Goal: Use online tool/utility: Utilize a website feature to perform a specific function

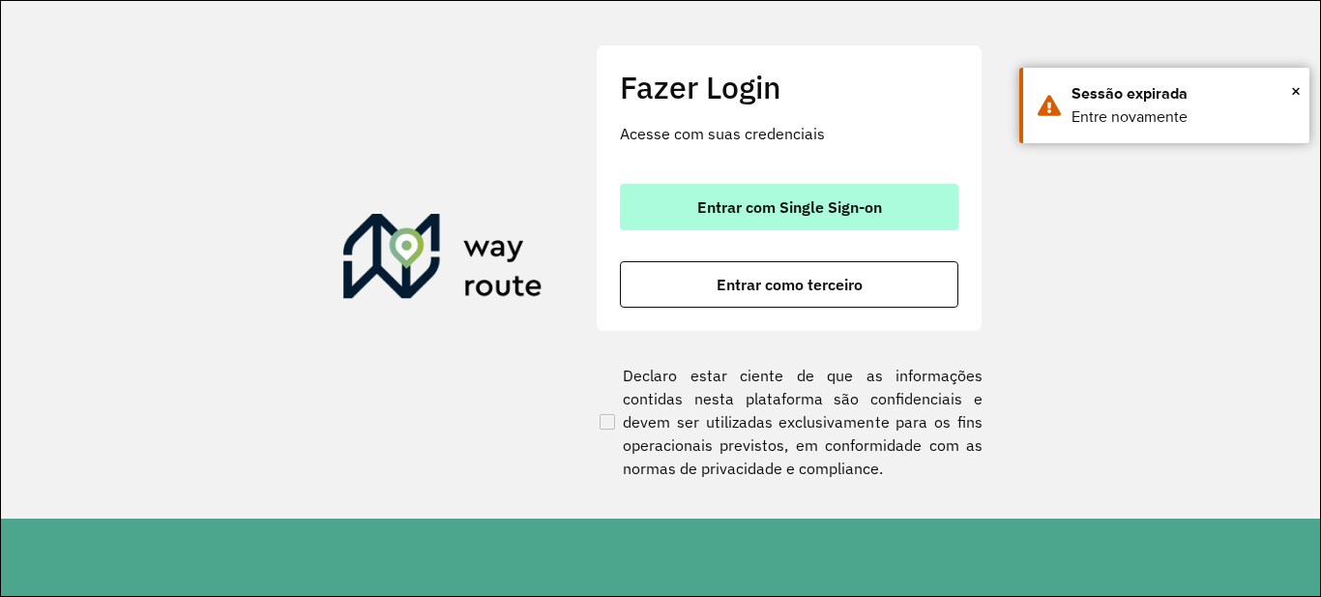
click at [694, 222] on button "Entrar com Single Sign-on" at bounding box center [789, 207] width 338 height 46
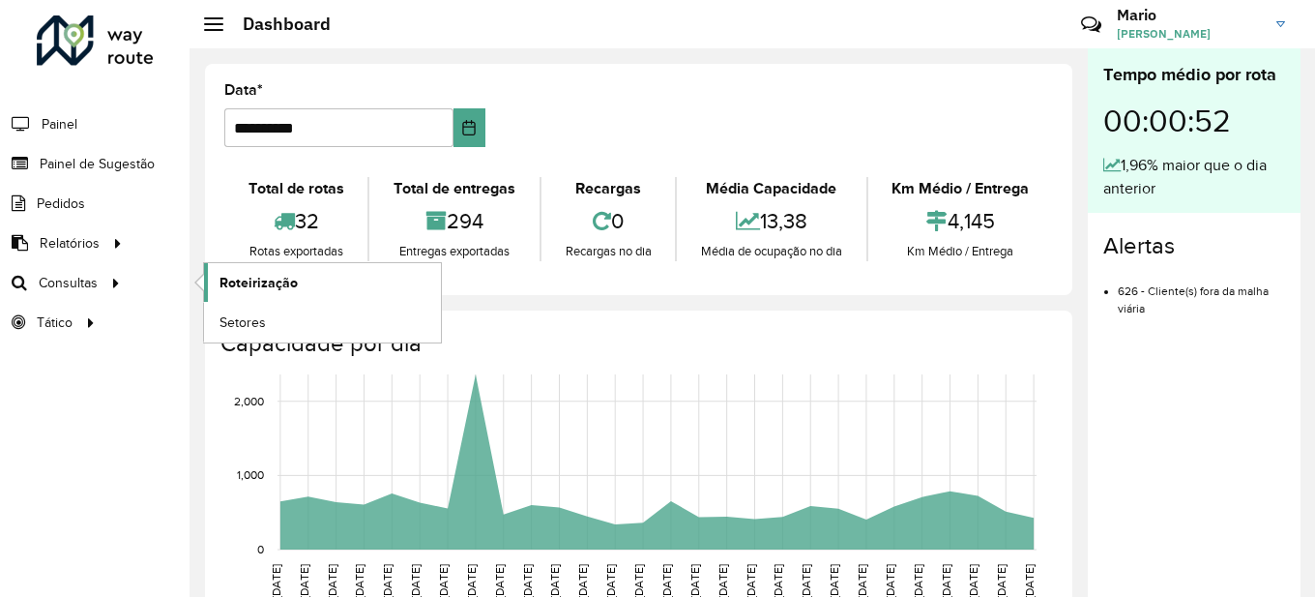
click at [257, 281] on span "Roteirização" at bounding box center [259, 283] width 78 height 20
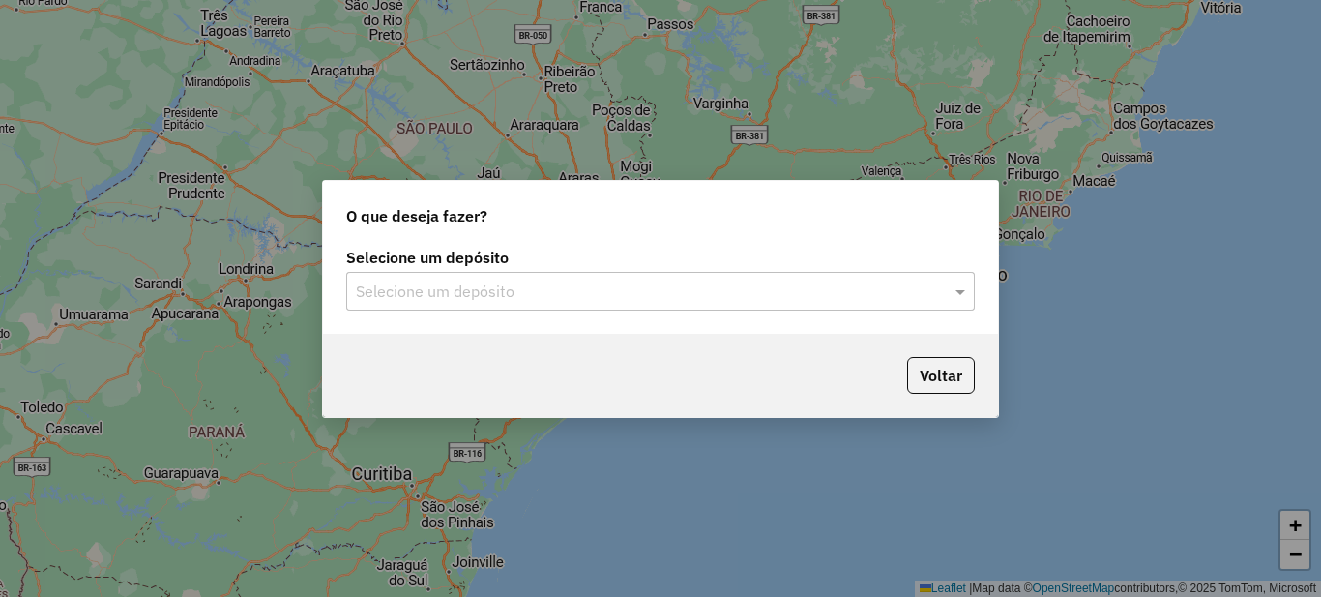
click at [507, 288] on input "text" at bounding box center [641, 291] width 571 height 23
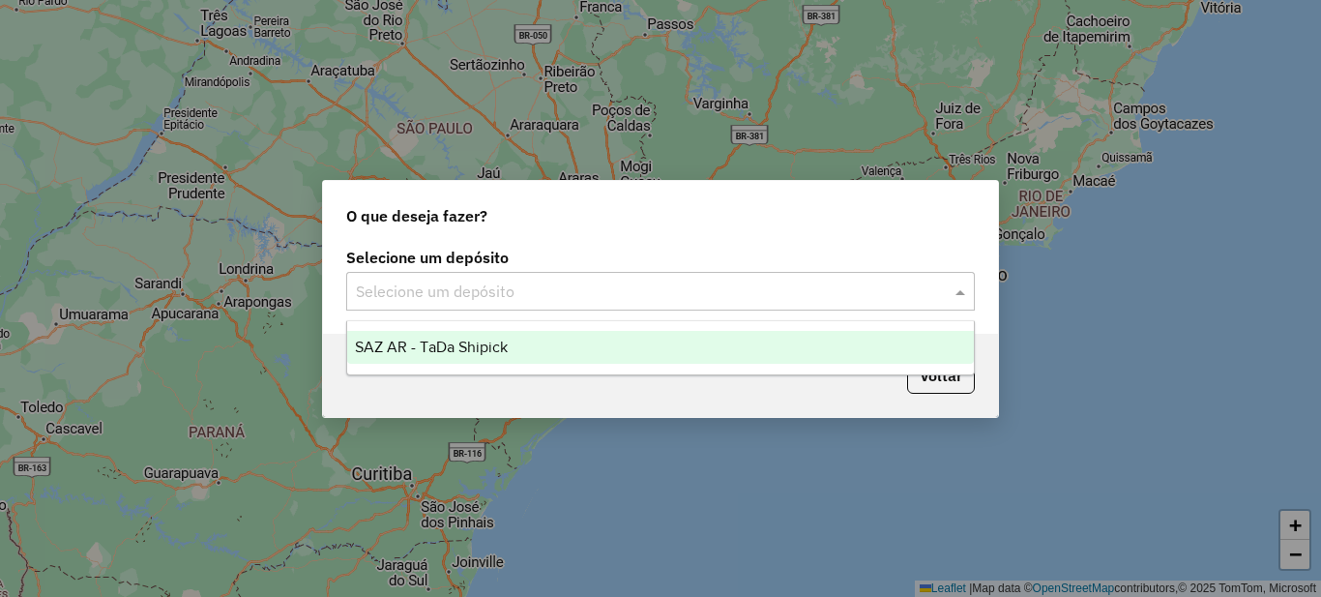
click at [504, 343] on span "SAZ AR - TaDa Shipick" at bounding box center [431, 346] width 153 height 16
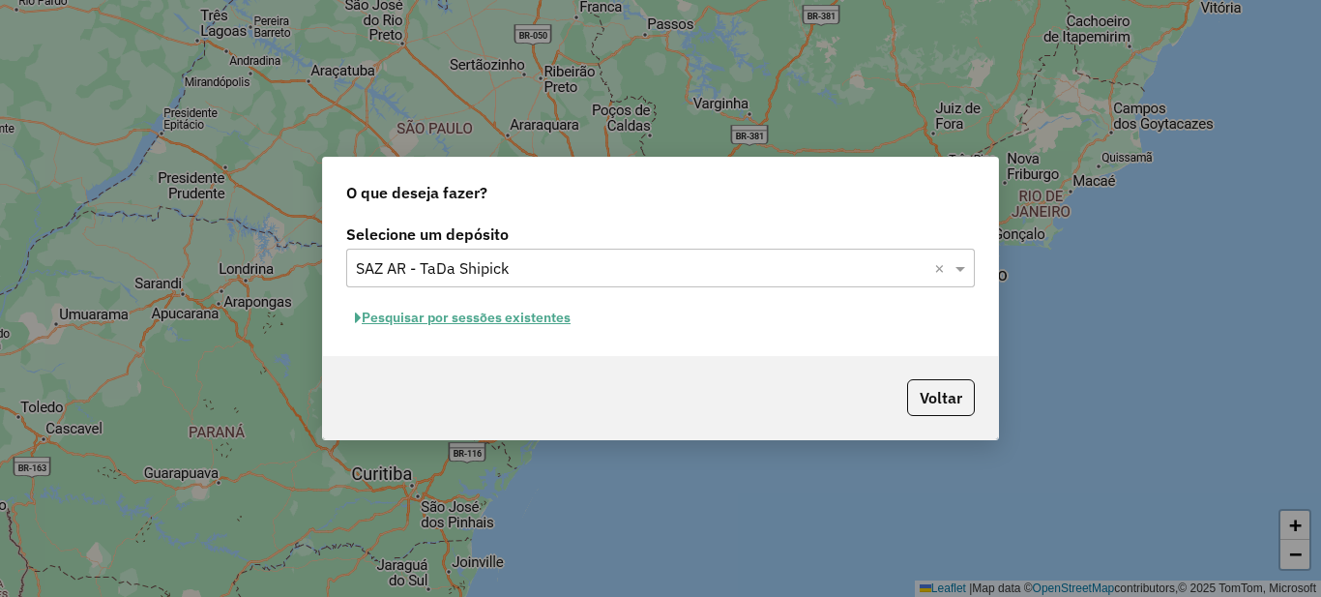
click at [540, 324] on button "Pesquisar por sessões existentes" at bounding box center [462, 318] width 233 height 30
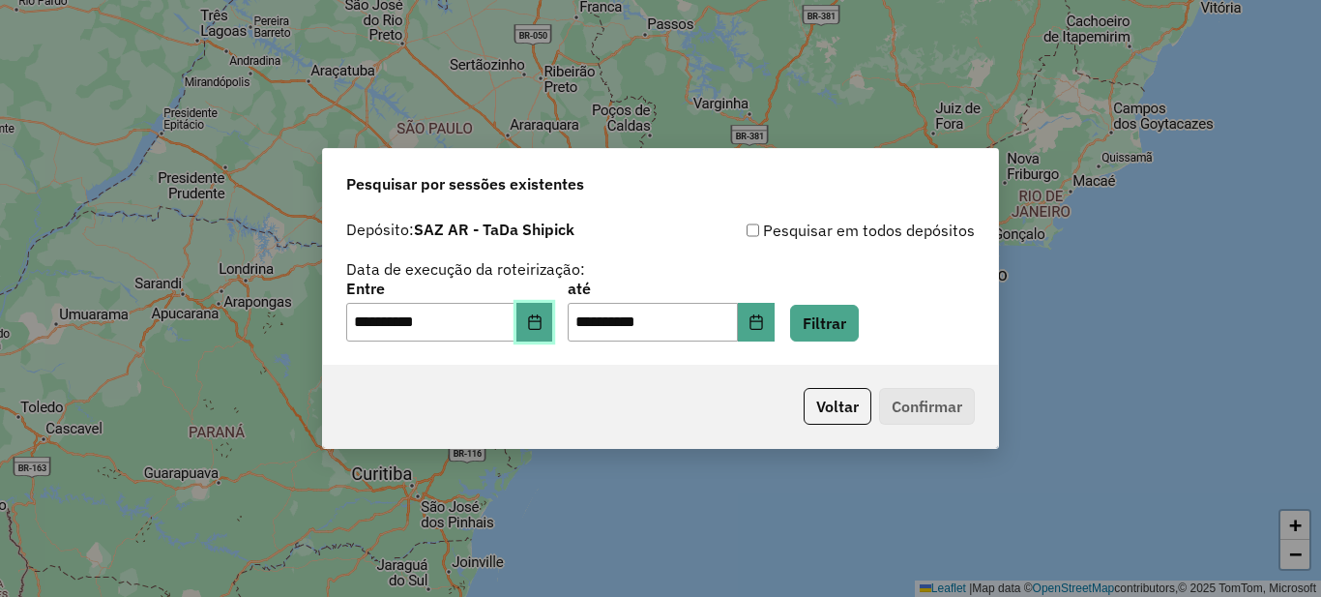
click at [553, 337] on button "Choose Date" at bounding box center [534, 322] width 37 height 39
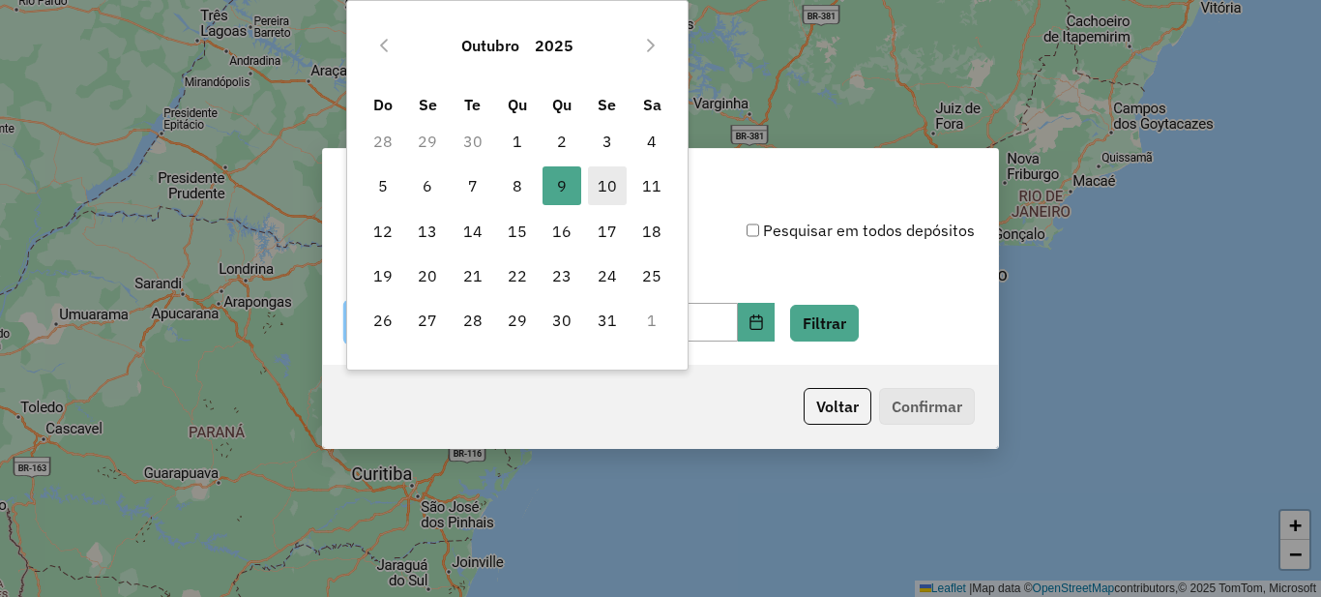
click at [621, 184] on span "10" at bounding box center [607, 185] width 39 height 39
type input "**********"
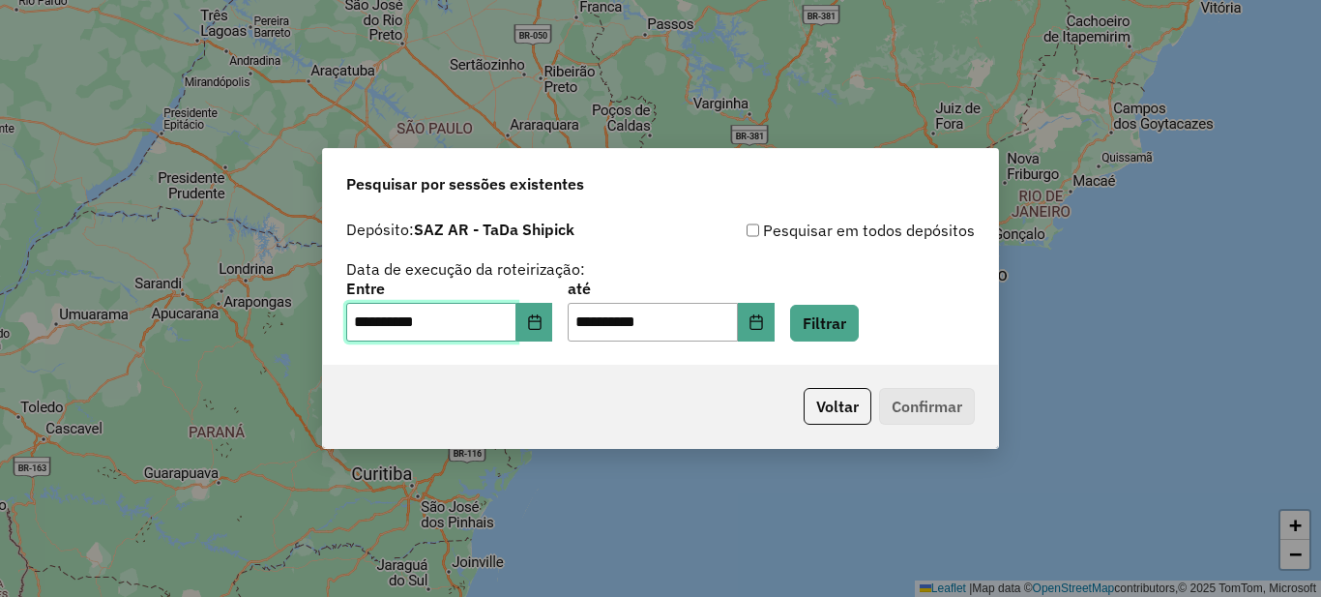
click at [621, 184] on span "10" at bounding box center [607, 185] width 39 height 39
click at [835, 302] on div "**********" at bounding box center [660, 311] width 629 height 60
click at [848, 323] on button "Filtrar" at bounding box center [824, 323] width 69 height 37
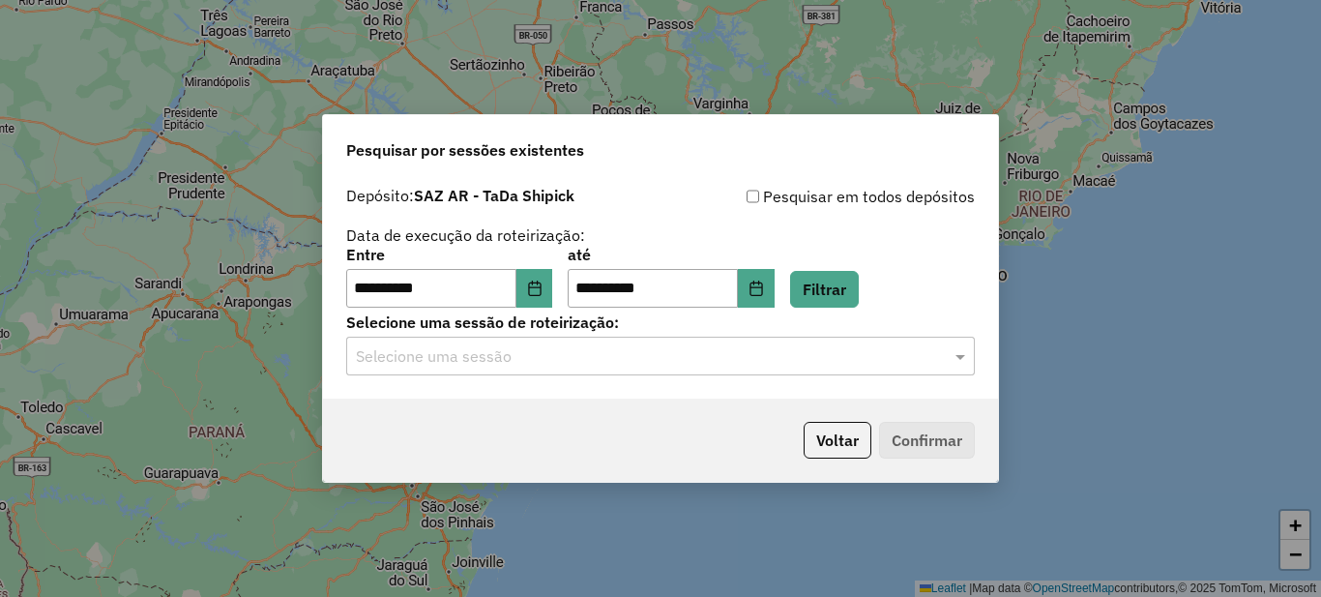
click at [584, 357] on input "text" at bounding box center [641, 356] width 571 height 23
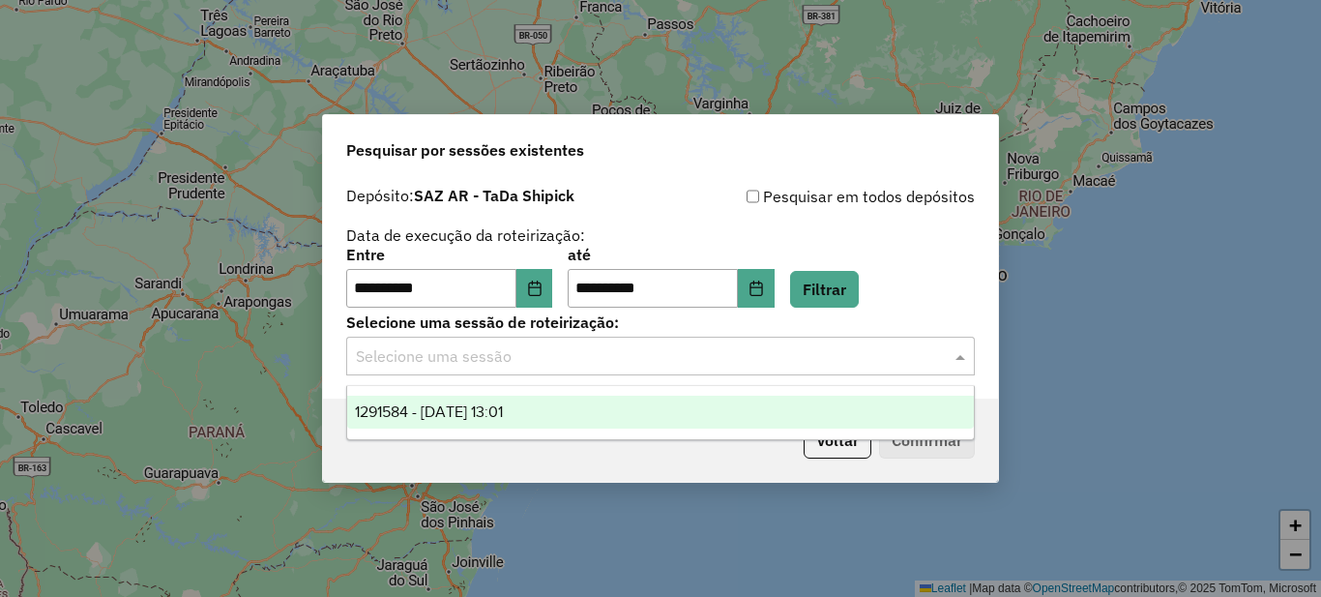
click at [466, 413] on span "1291584 - 10/10/2025 13:01" at bounding box center [429, 411] width 148 height 16
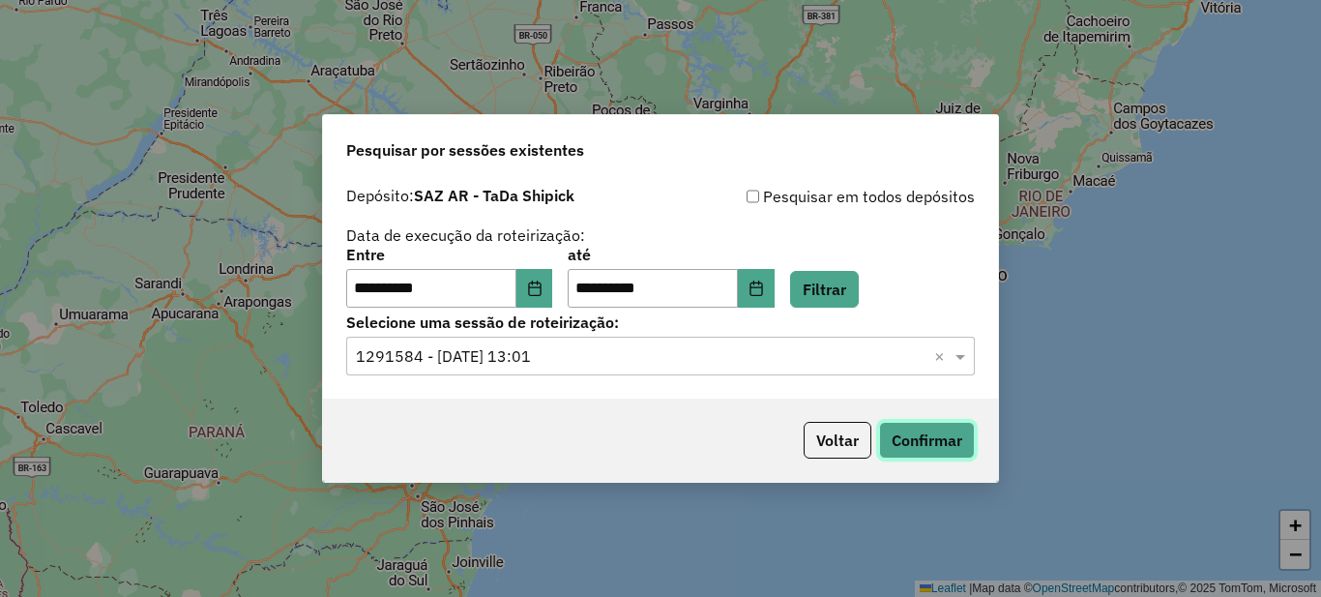
click at [882, 433] on button "Confirmar" at bounding box center [927, 440] width 96 height 37
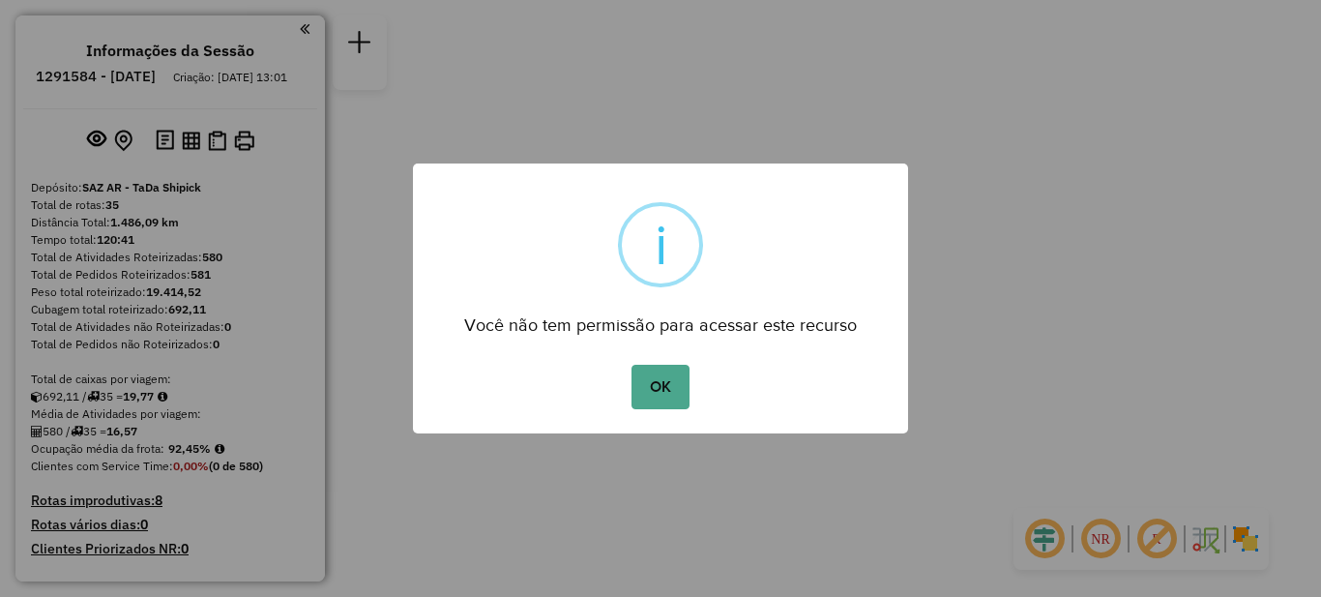
click at [666, 409] on div "OK No Cancel" at bounding box center [660, 387] width 495 height 54
click at [676, 395] on button "OK" at bounding box center [659, 387] width 57 height 44
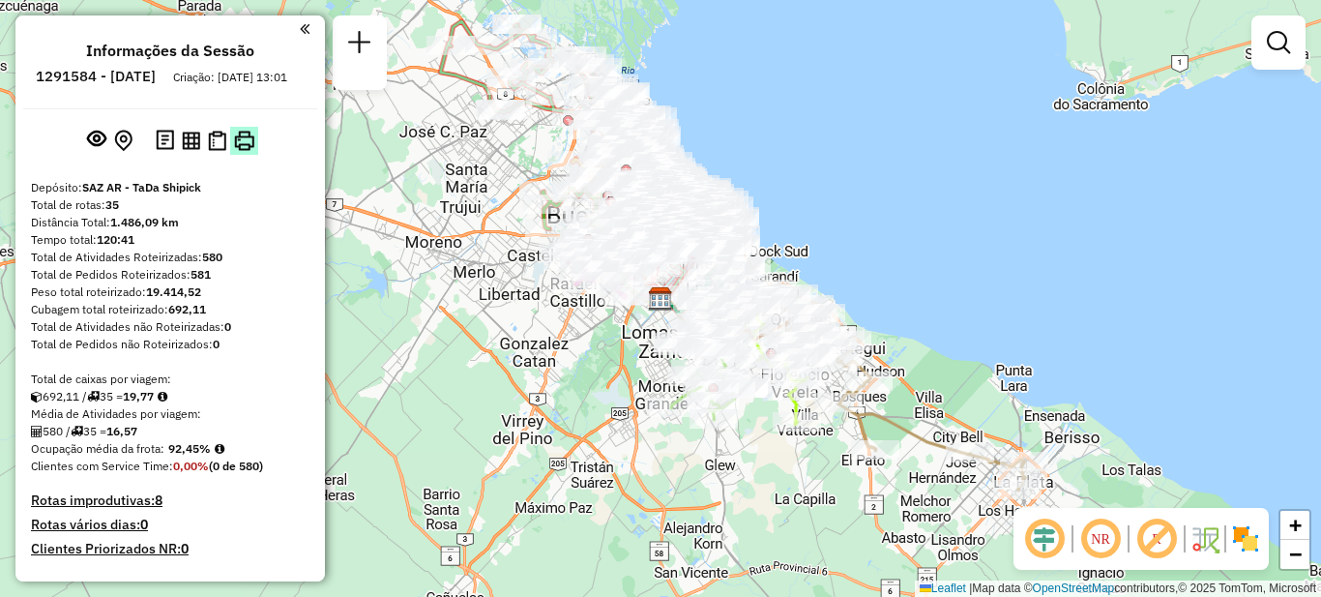
click at [250, 151] on img at bounding box center [244, 141] width 20 height 20
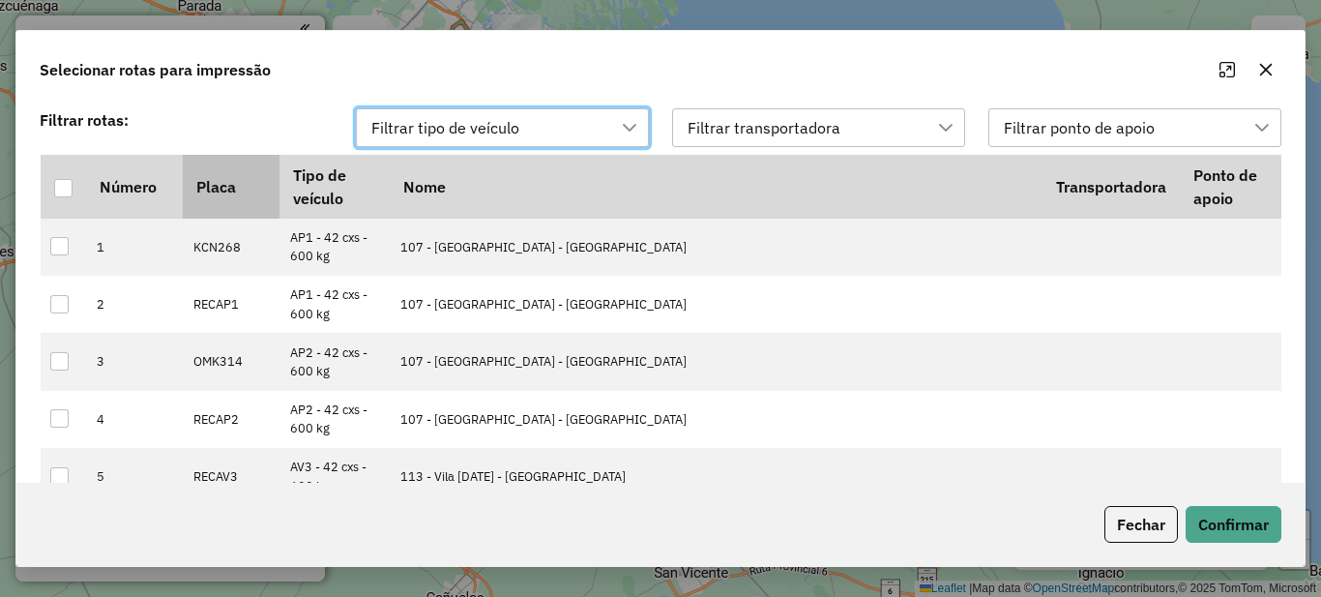
scroll to position [15, 88]
click at [57, 190] on div at bounding box center [63, 188] width 18 height 18
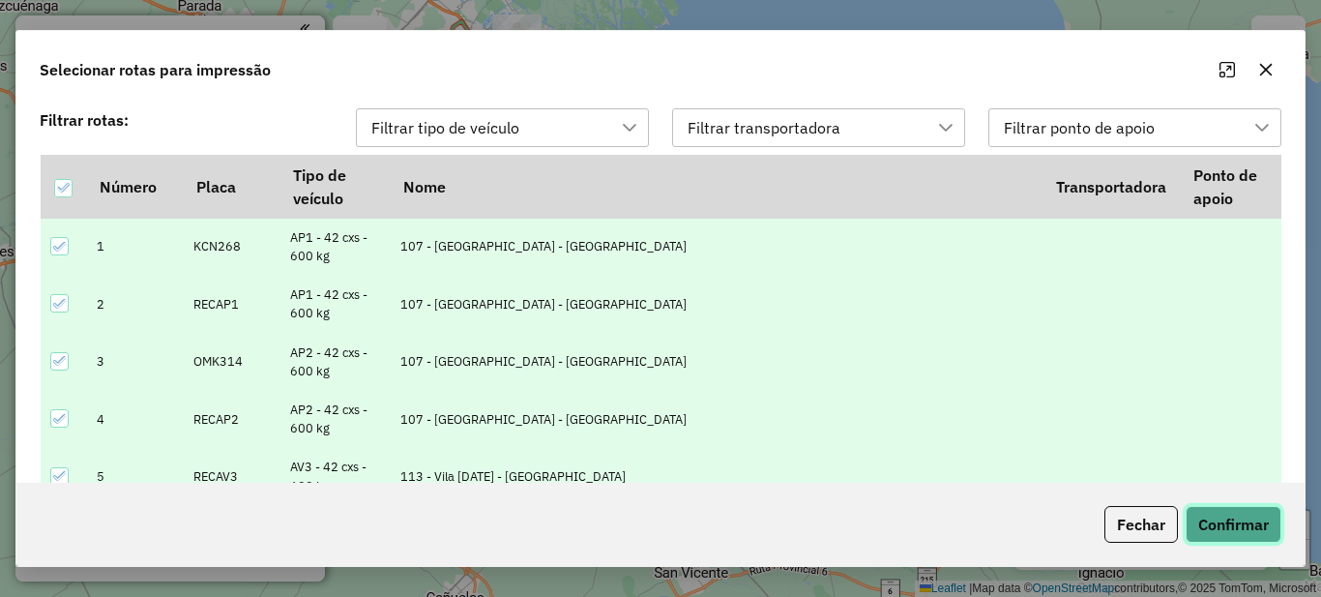
click at [1215, 533] on button "Confirmar" at bounding box center [1233, 524] width 96 height 37
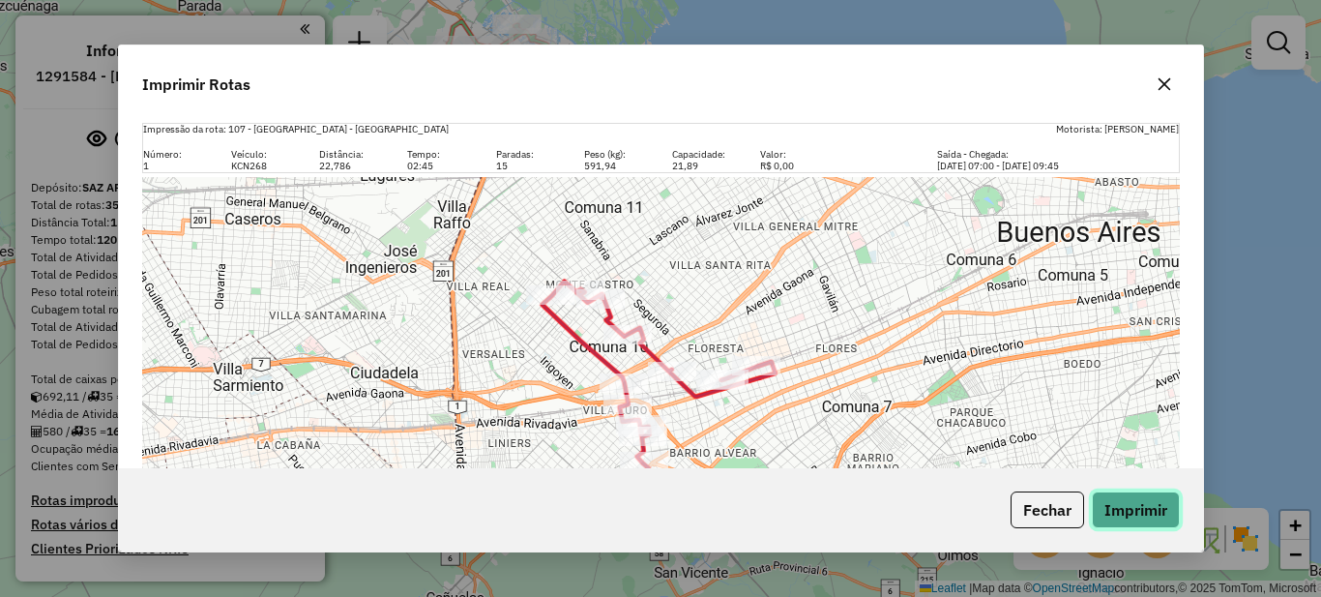
click at [1140, 509] on button "Imprimir" at bounding box center [1136, 509] width 88 height 37
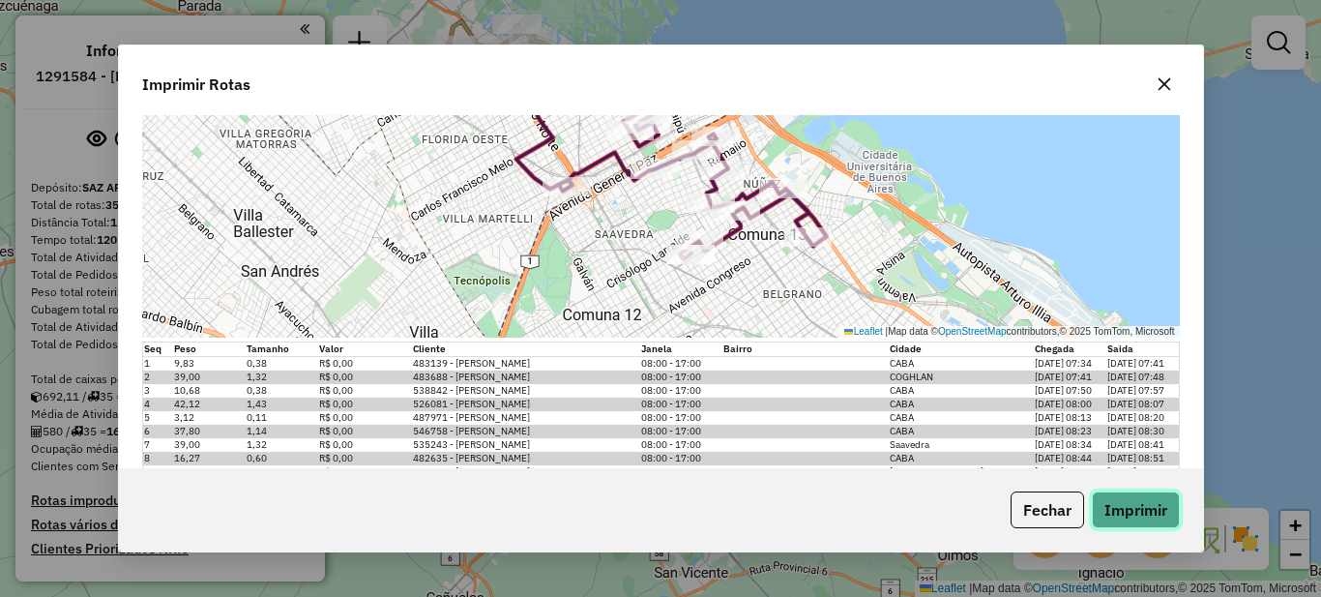
scroll to position [25574, 0]
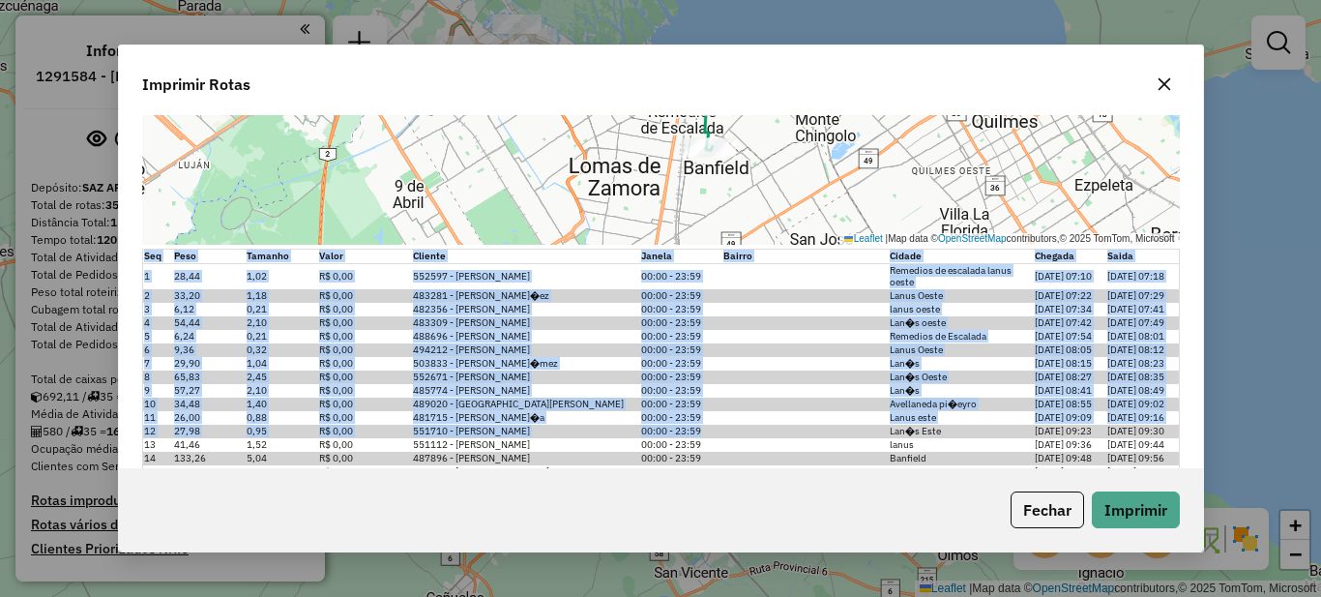
drag, startPoint x: 822, startPoint y: 392, endPoint x: 1186, endPoint y: 383, distance: 364.6
click at [1186, 383] on div "Impressão da rota: 107 - [GEOGRAPHIC_DATA] - CABA Motorista: [PERSON_NAME] Núme…" at bounding box center [661, 291] width 1084 height 352
click at [1172, 75] on button "button" at bounding box center [1164, 84] width 31 height 31
